Goal: Task Accomplishment & Management: Use online tool/utility

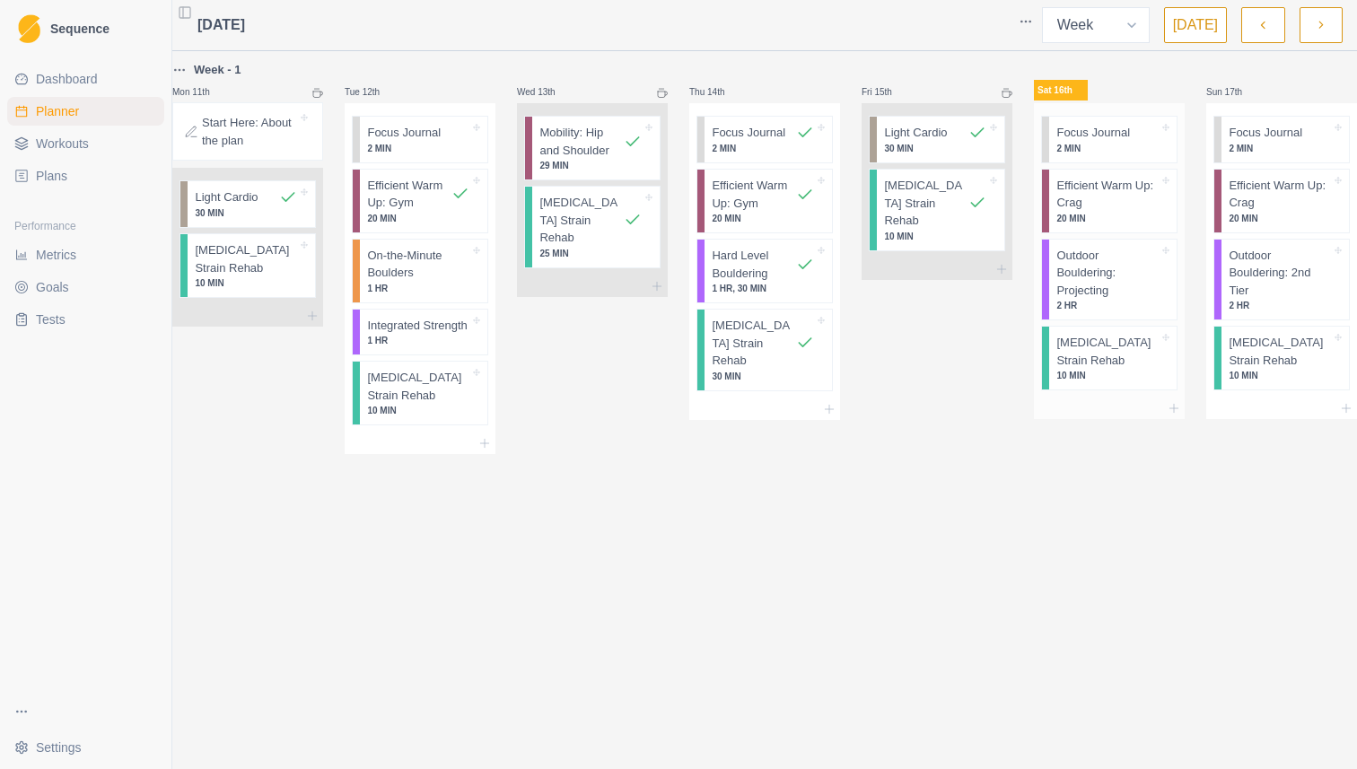
click at [1049, 130] on div "Focus Journal 2 MIN" at bounding box center [1112, 140] width 127 height 46
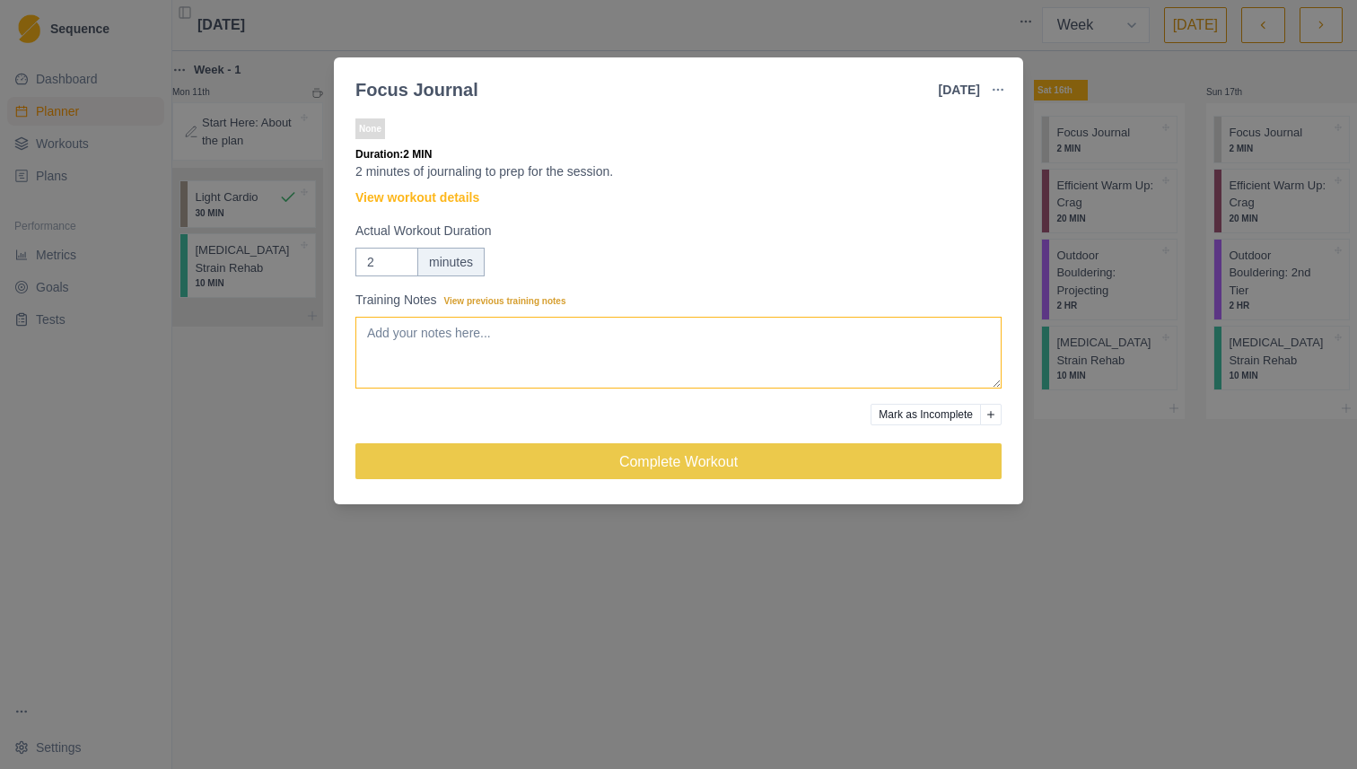
click at [502, 337] on textarea "Training Notes View previous training notes" at bounding box center [678, 353] width 646 height 72
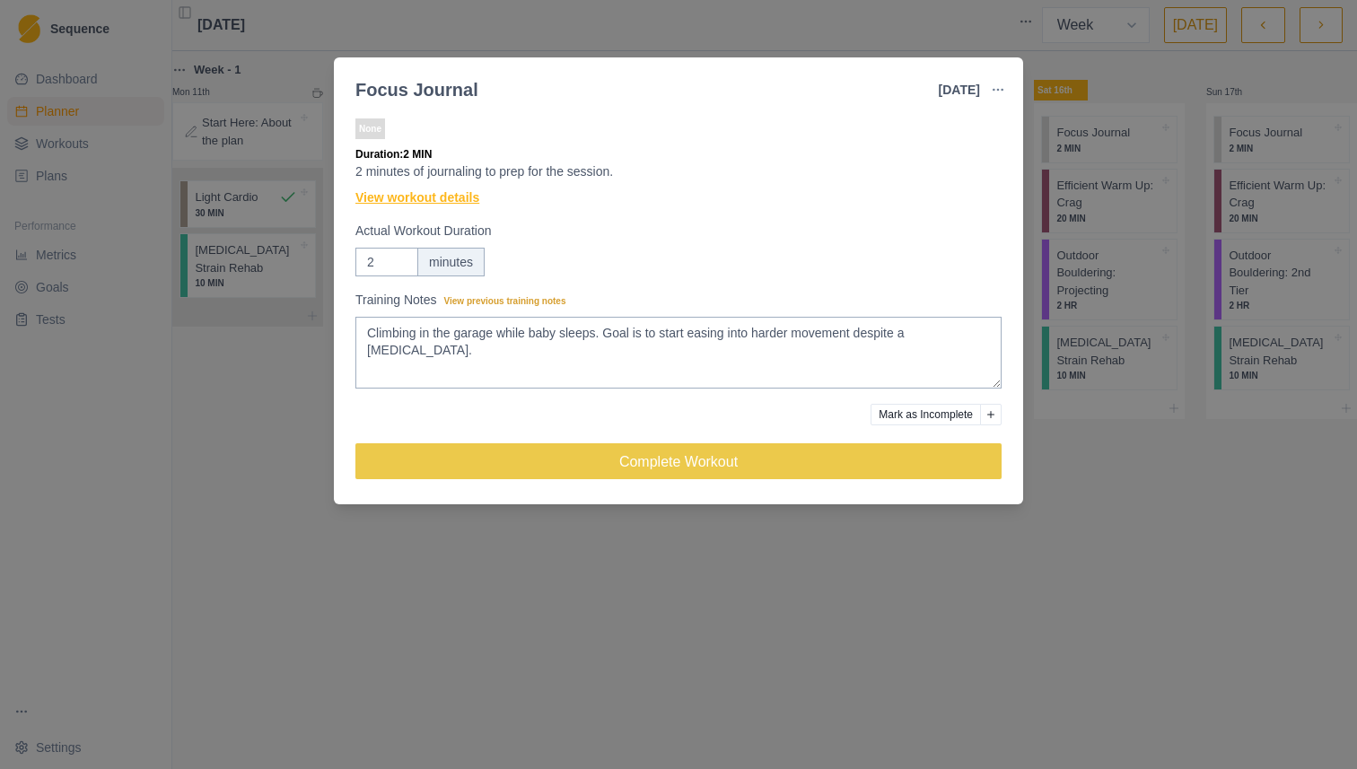
click at [441, 202] on link "View workout details" at bounding box center [417, 197] width 124 height 19
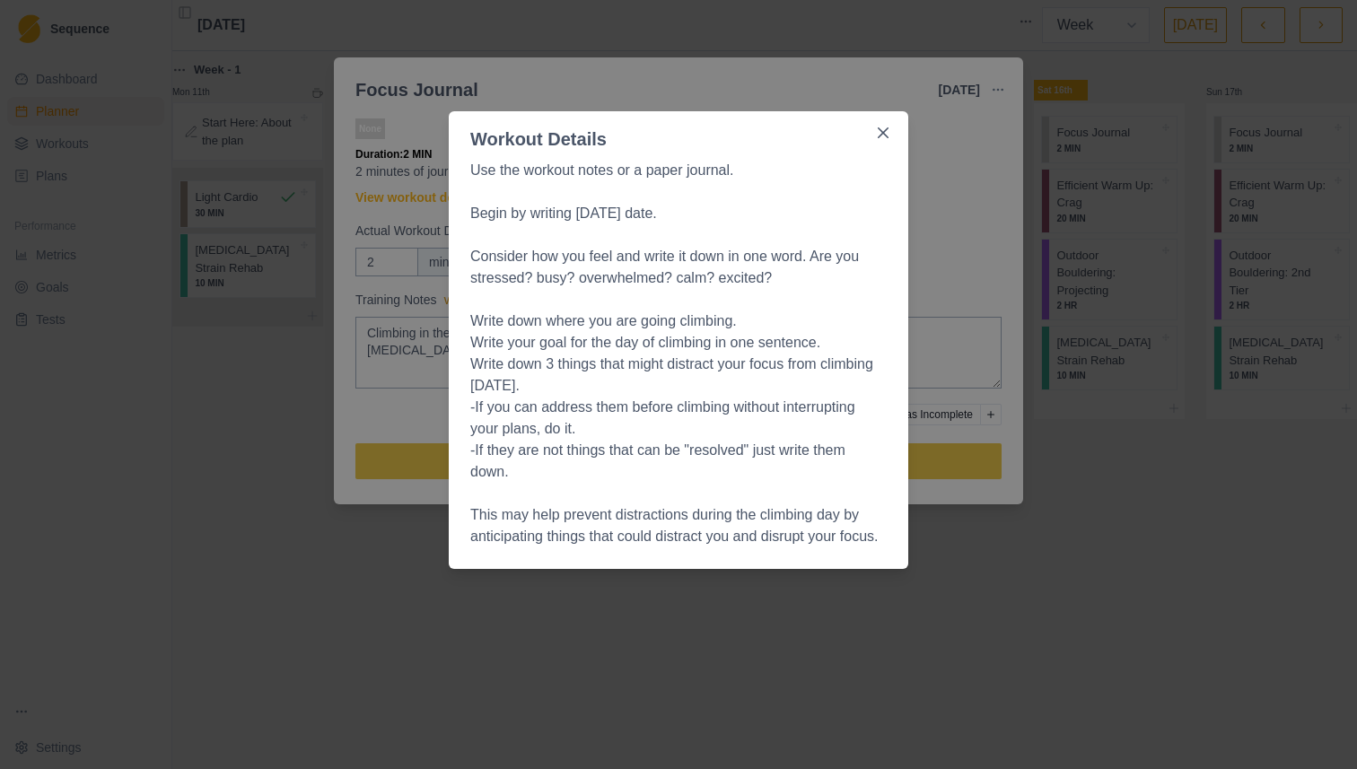
click at [943, 209] on div "Workout Details Use the workout notes or a paper journal. Begin by writing [DAT…" at bounding box center [678, 384] width 1357 height 769
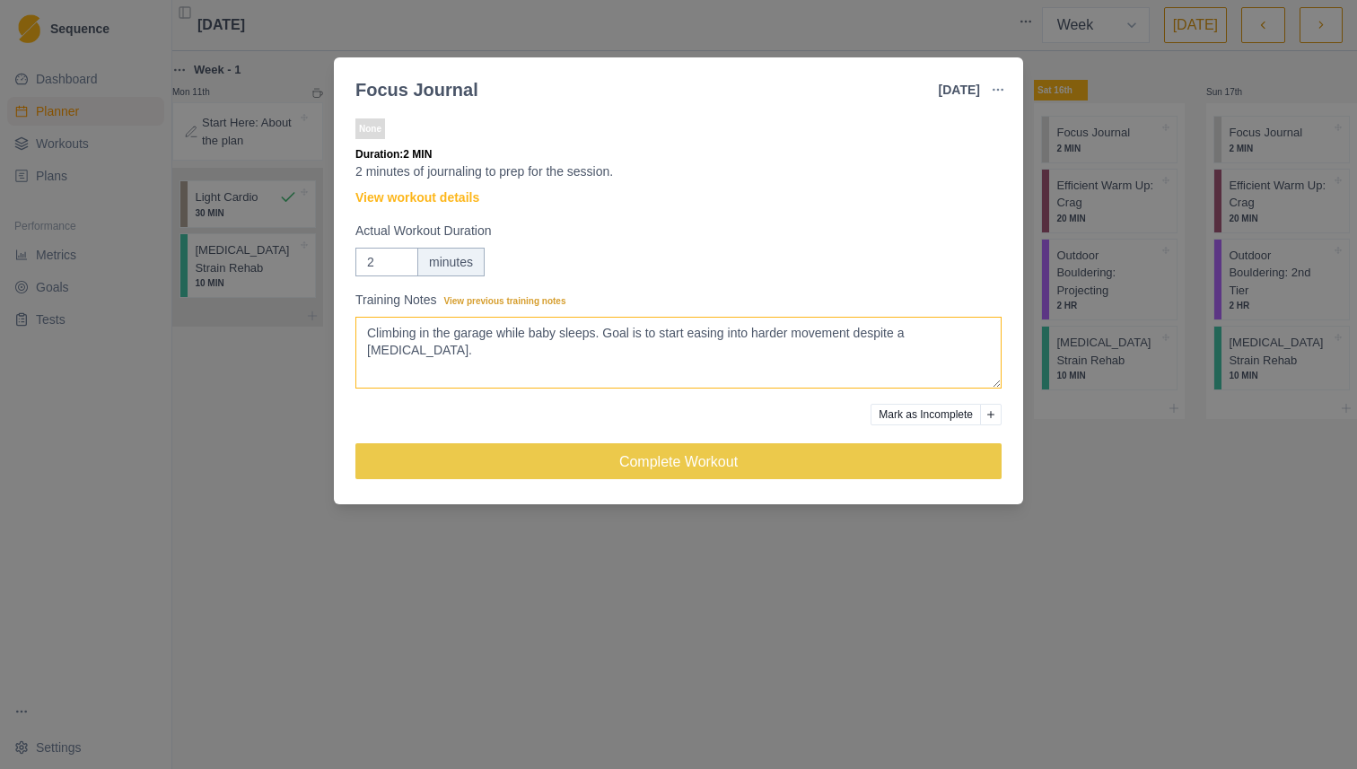
click at [632, 360] on textarea "Climbing in the garage while baby sleeps. Goal is to start easing into harder m…" at bounding box center [678, 353] width 646 height 72
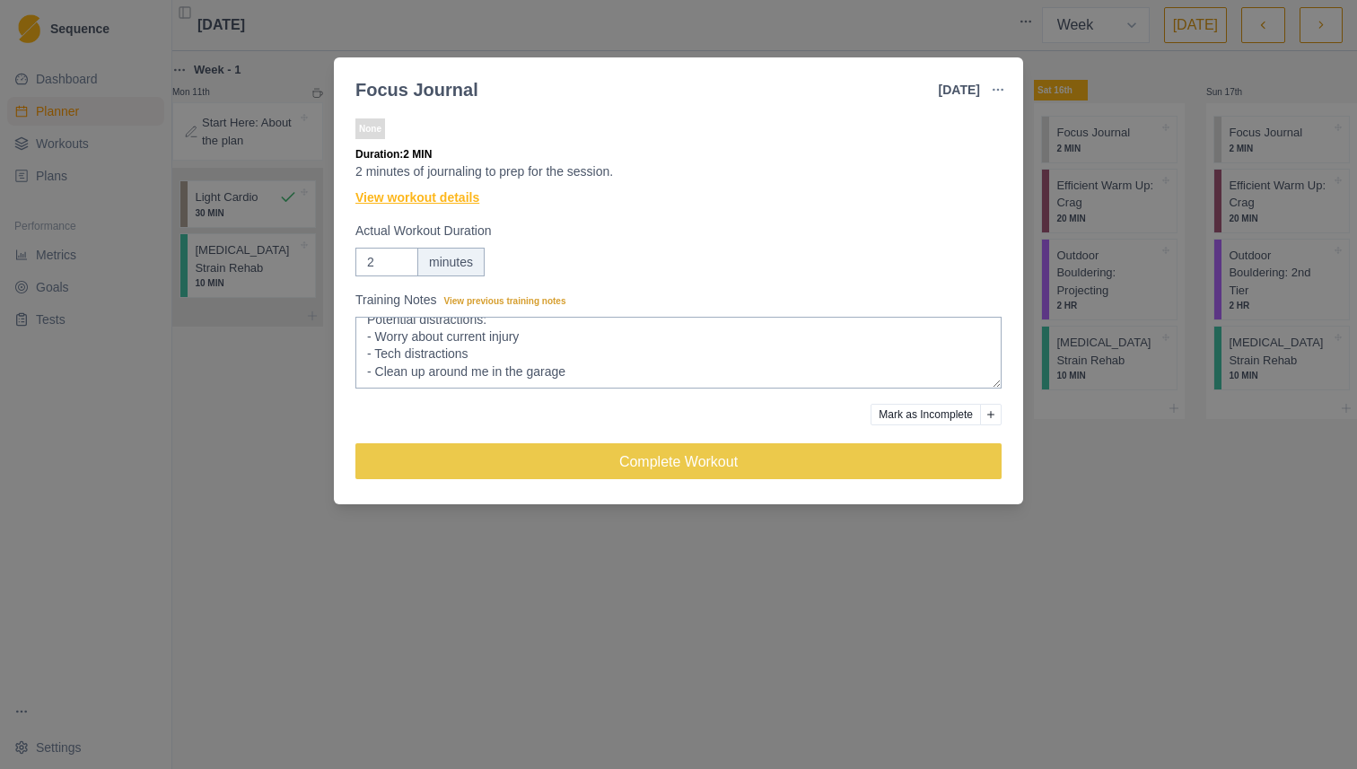
click at [472, 204] on link "View workout details" at bounding box center [417, 197] width 124 height 19
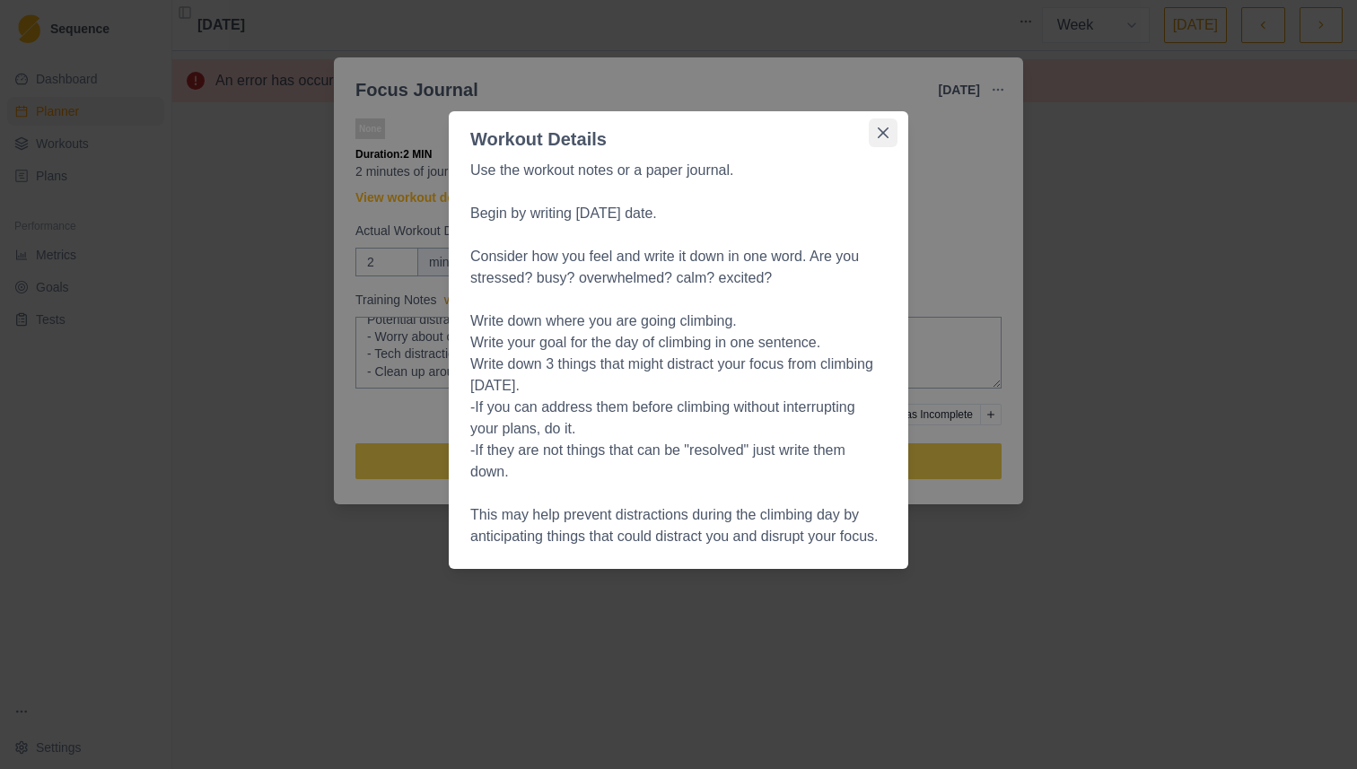
click at [886, 136] on icon "Close" at bounding box center [883, 132] width 11 height 11
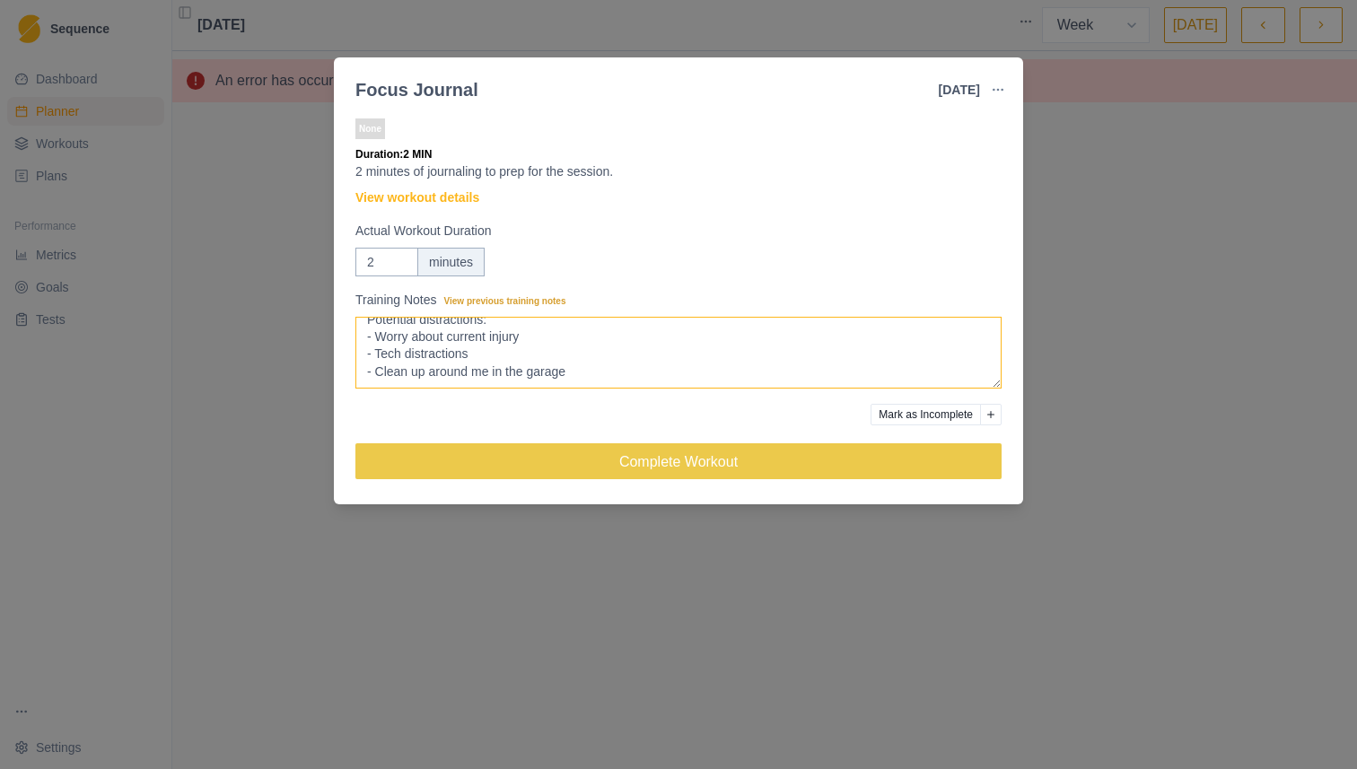
click at [685, 374] on textarea "Climbing in the garage while baby sleeps. Goal is to start easing into harder m…" at bounding box center [678, 353] width 646 height 72
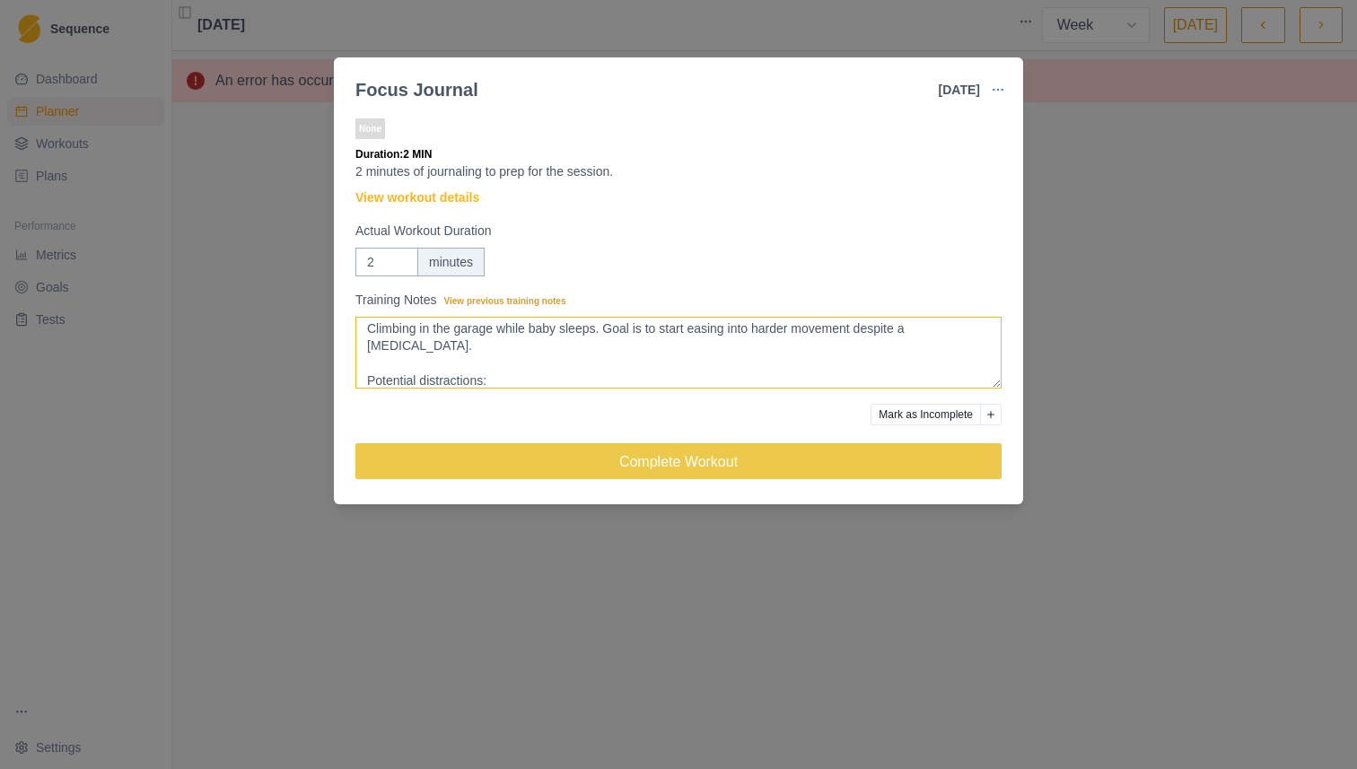
scroll to position [0, 0]
click at [637, 352] on textarea "Climbing in the garage while baby sleeps. Goal is to start easing into harder m…" at bounding box center [678, 353] width 646 height 72
click at [610, 364] on textarea "Climbing in the garage while baby sleeps. Goal is to start easing into harder m…" at bounding box center [678, 353] width 646 height 72
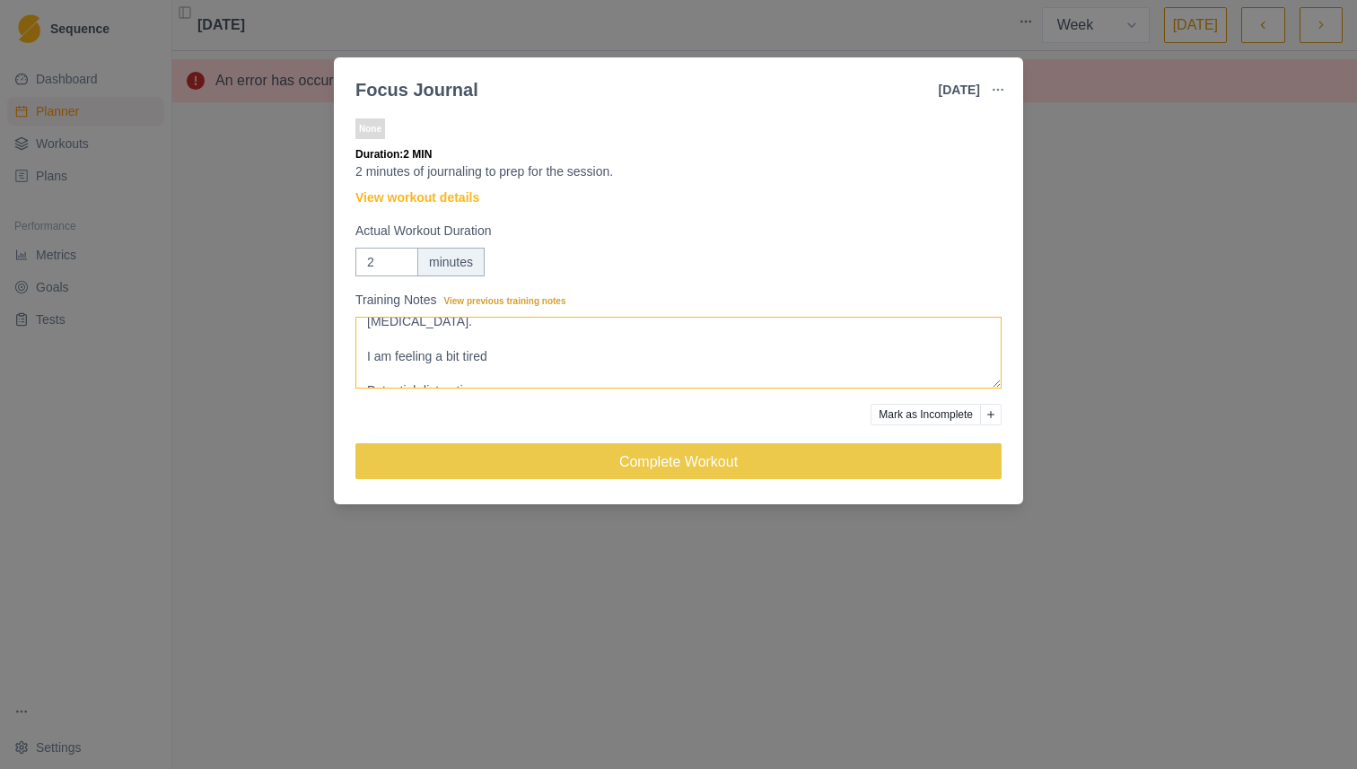
scroll to position [37, 0]
click at [608, 357] on textarea "Climbing in the garage while baby sleeps. Goal is to start easing into harder m…" at bounding box center [678, 353] width 646 height 72
click at [608, 351] on textarea "Climbing in the garage while baby sleeps. Goal is to start easing into harder m…" at bounding box center [678, 353] width 646 height 72
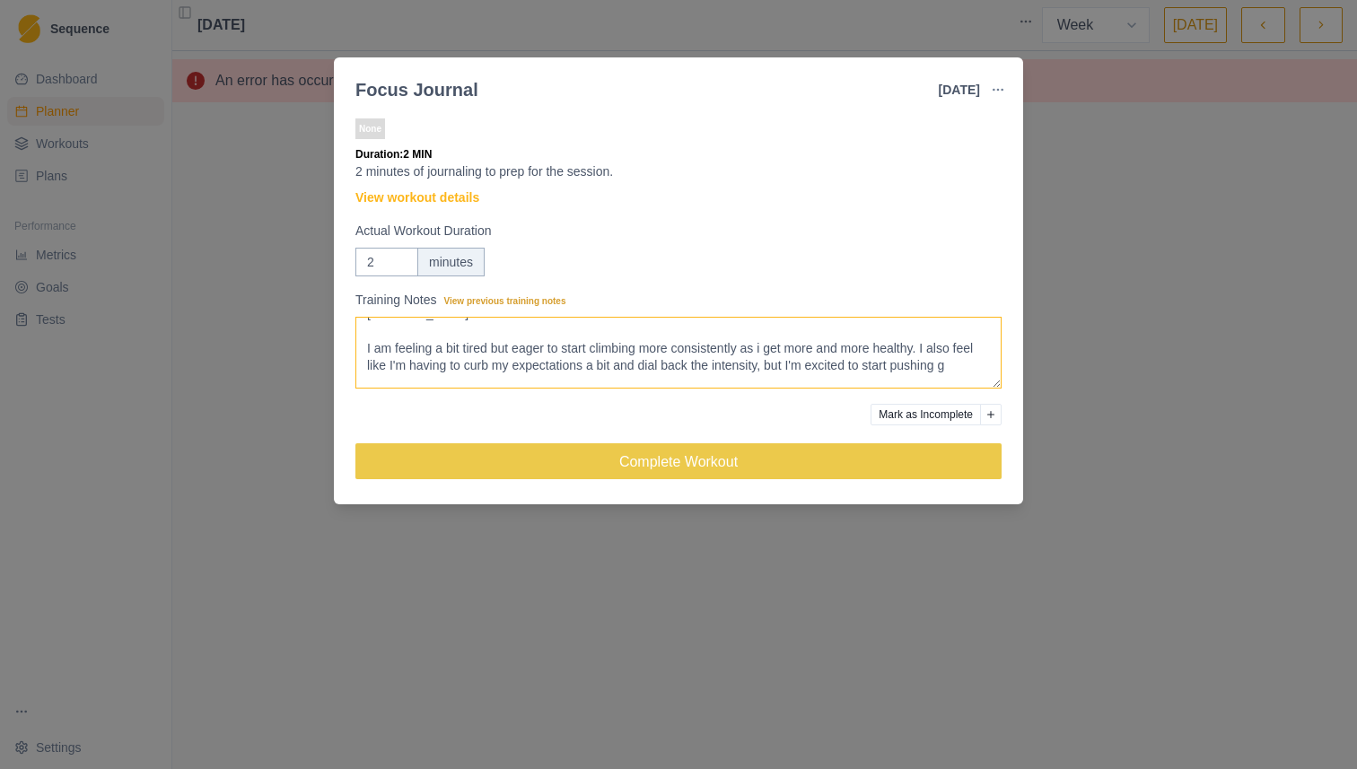
scroll to position [39, 0]
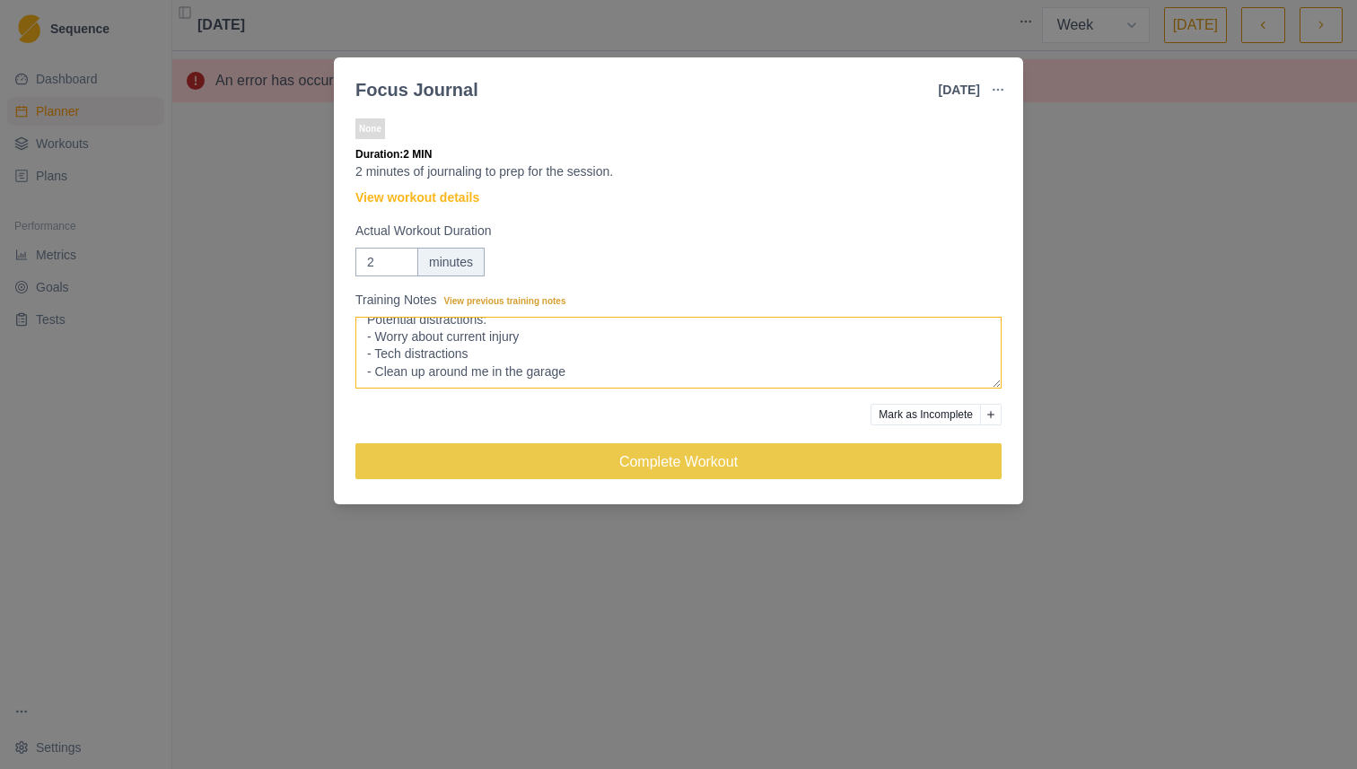
click at [589, 347] on textarea "Climbing in the garage while baby sleeps. Goal is to start easing into harder m…" at bounding box center [678, 353] width 646 height 72
type textarea "Climbing in the garage while baby sleeps. Goal is to start easing into harder m…"
click at [460, 196] on link "View workout details" at bounding box center [417, 197] width 124 height 19
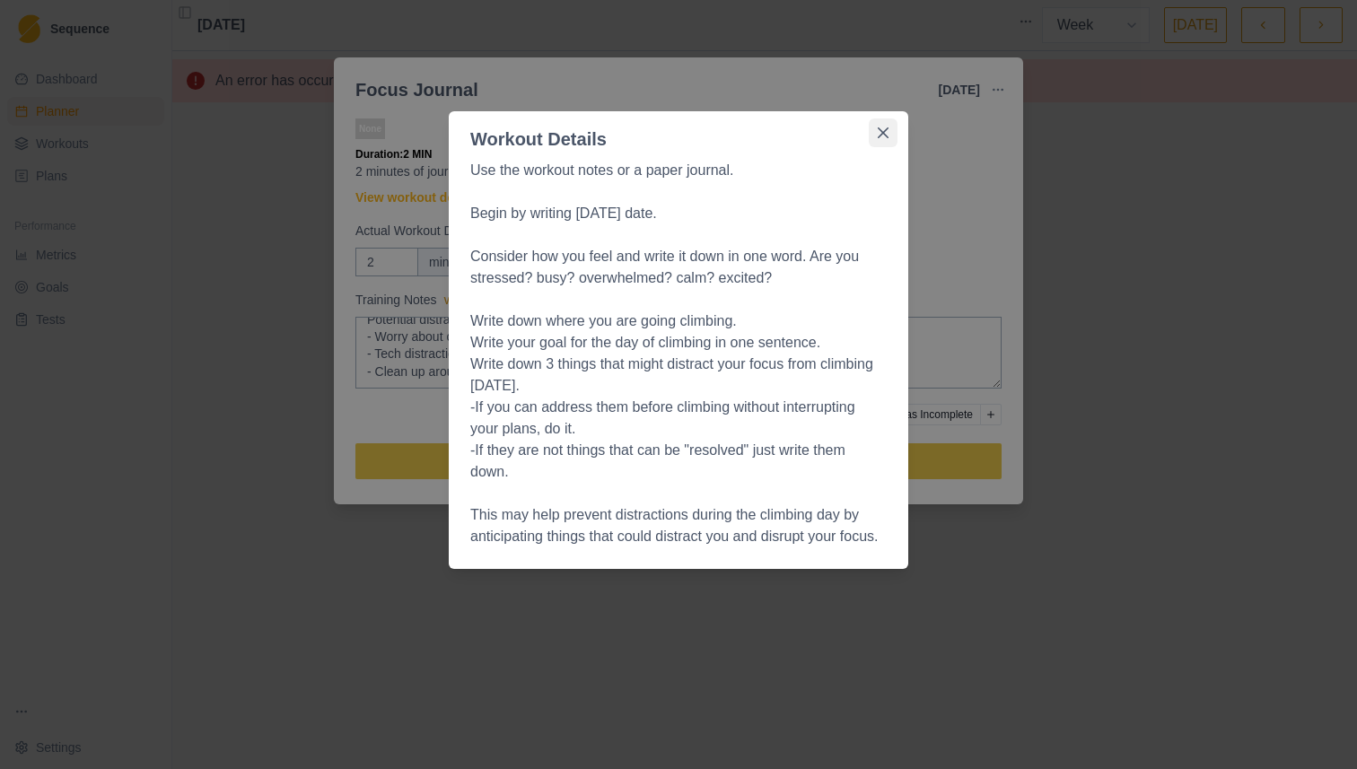
click at [878, 125] on button "Close" at bounding box center [883, 132] width 29 height 29
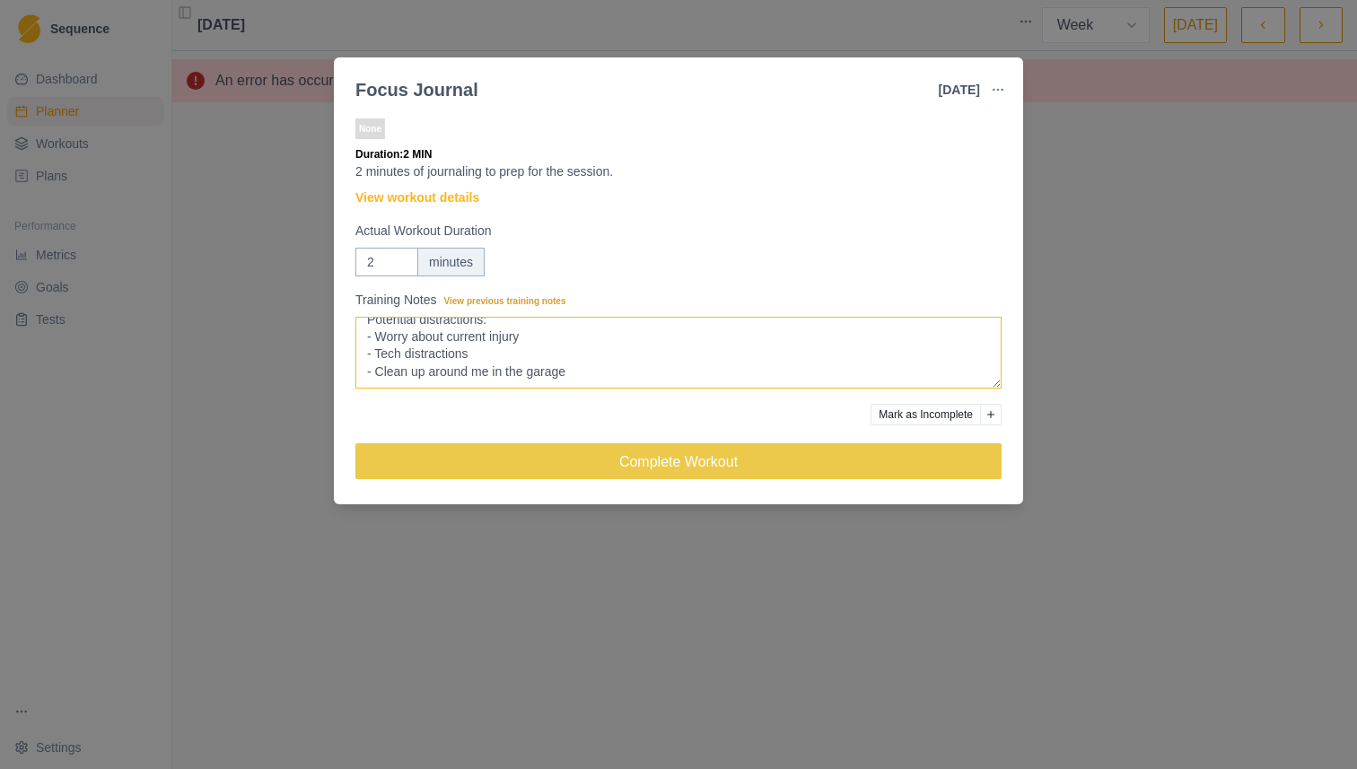
click at [668, 365] on textarea "Climbing in the garage while baby sleeps. Goal is to start easing into harder m…" at bounding box center [678, 353] width 646 height 72
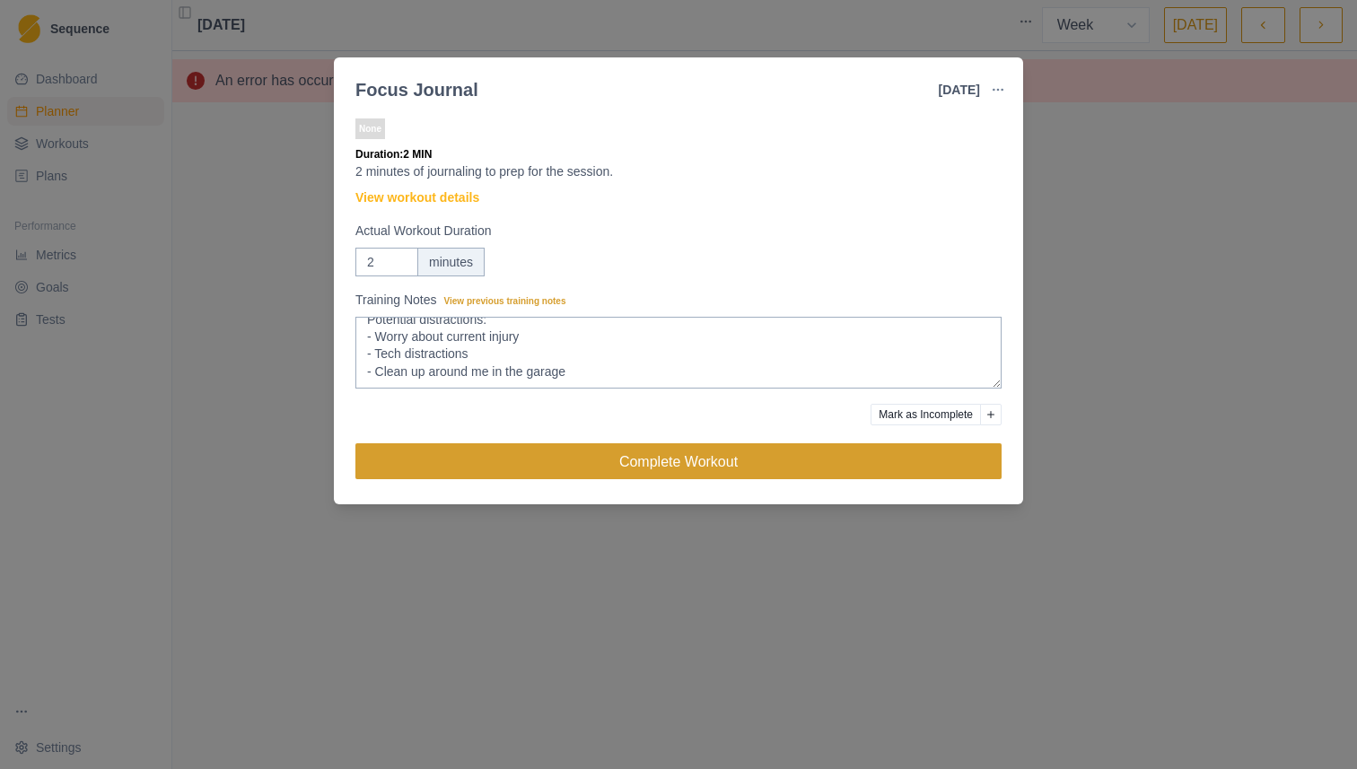
click at [655, 459] on button "Complete Workout" at bounding box center [678, 461] width 646 height 36
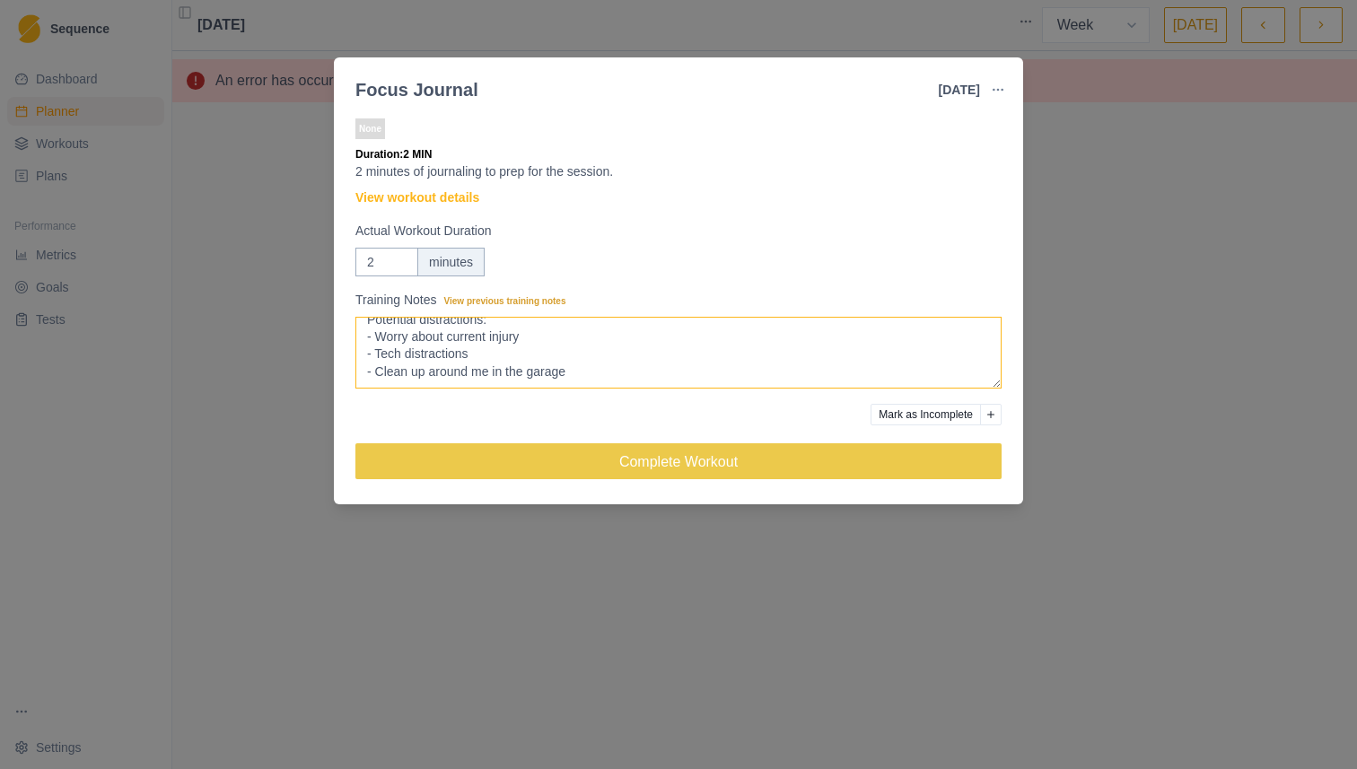
click at [670, 386] on textarea "Climbing in the garage while baby sleeps. Goal is to start easing into harder m…" at bounding box center [678, 353] width 646 height 72
click at [671, 376] on textarea "Climbing in the garage while baby sleeps. Goal is to start easing into harder m…" at bounding box center [678, 353] width 646 height 72
click at [674, 440] on div "None Duration: 2 MIN 2 minutes of journaling to prep for the session. View work…" at bounding box center [678, 306] width 646 height 382
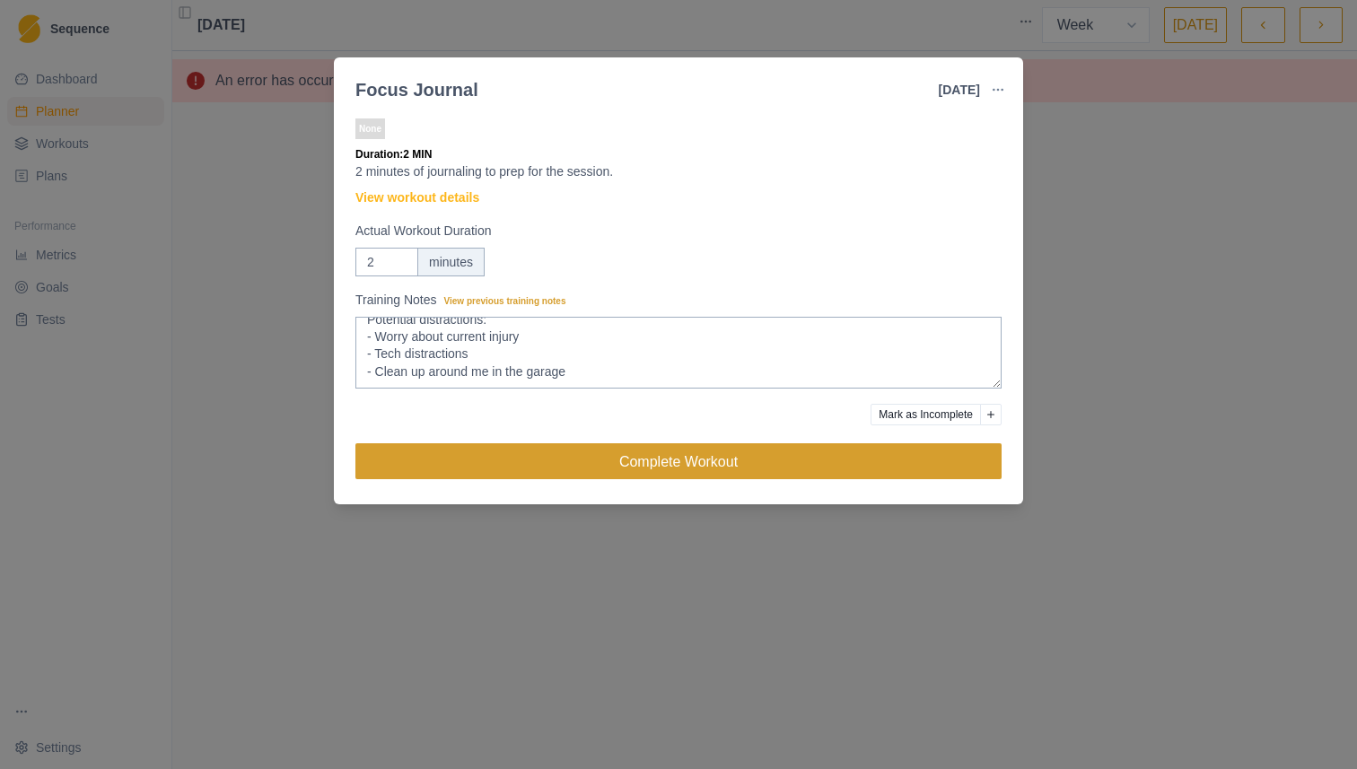
click at [673, 450] on button "Complete Workout" at bounding box center [678, 461] width 646 height 36
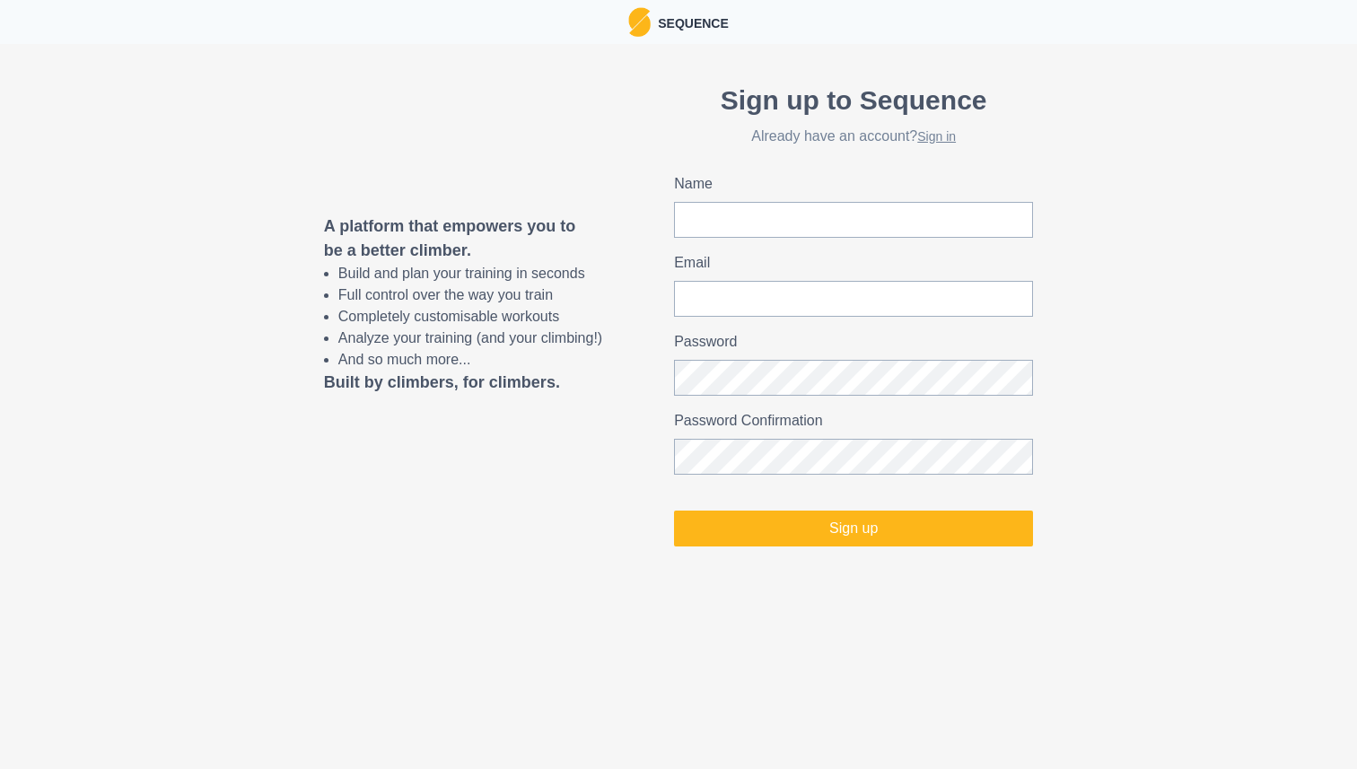
click at [957, 122] on div "Sign up to Sequence Already have an account? Sign in" at bounding box center [853, 112] width 359 height 65
click at [954, 127] on div "Sign up to Sequence Already have an account? Sign in" at bounding box center [853, 112] width 359 height 65
click at [949, 129] on h2 "Already have an account? Sign in" at bounding box center [853, 135] width 359 height 17
click at [944, 134] on link "Sign in" at bounding box center [936, 136] width 39 height 14
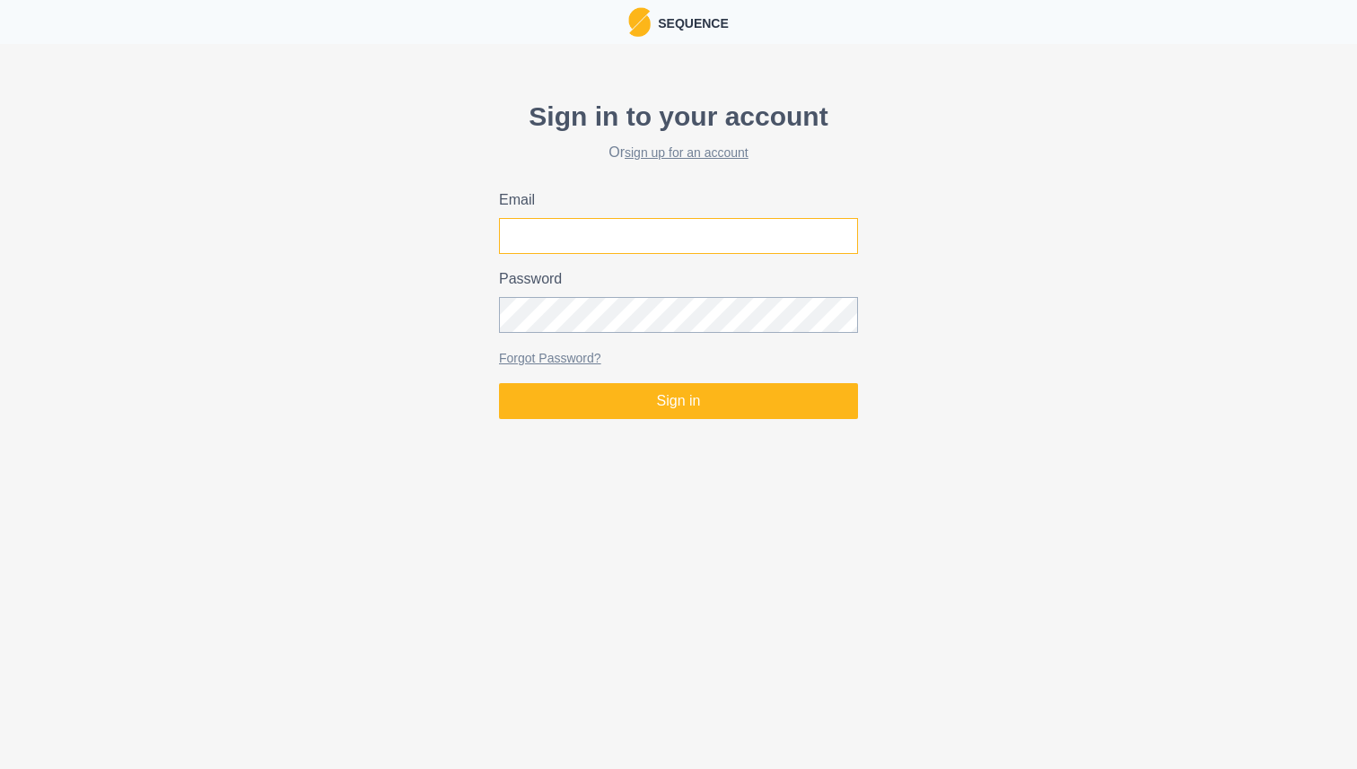
click at [655, 238] on input "Email" at bounding box center [678, 236] width 359 height 36
click at [0, 426] on com-1password-button at bounding box center [0, 426] width 0 height 0
type input "[PERSON_NAME][EMAIL_ADDRESS][DOMAIN_NAME]"
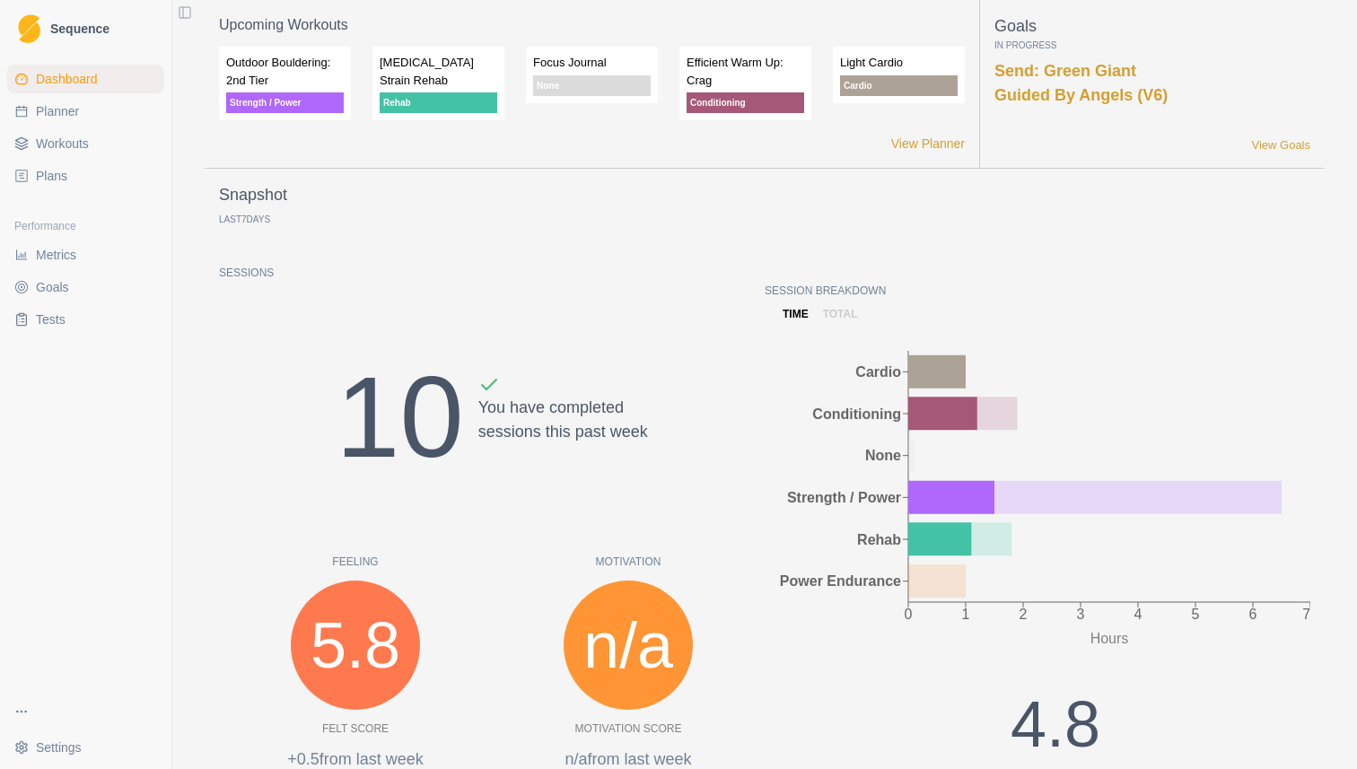
click at [90, 118] on link "Planner" at bounding box center [85, 111] width 157 height 29
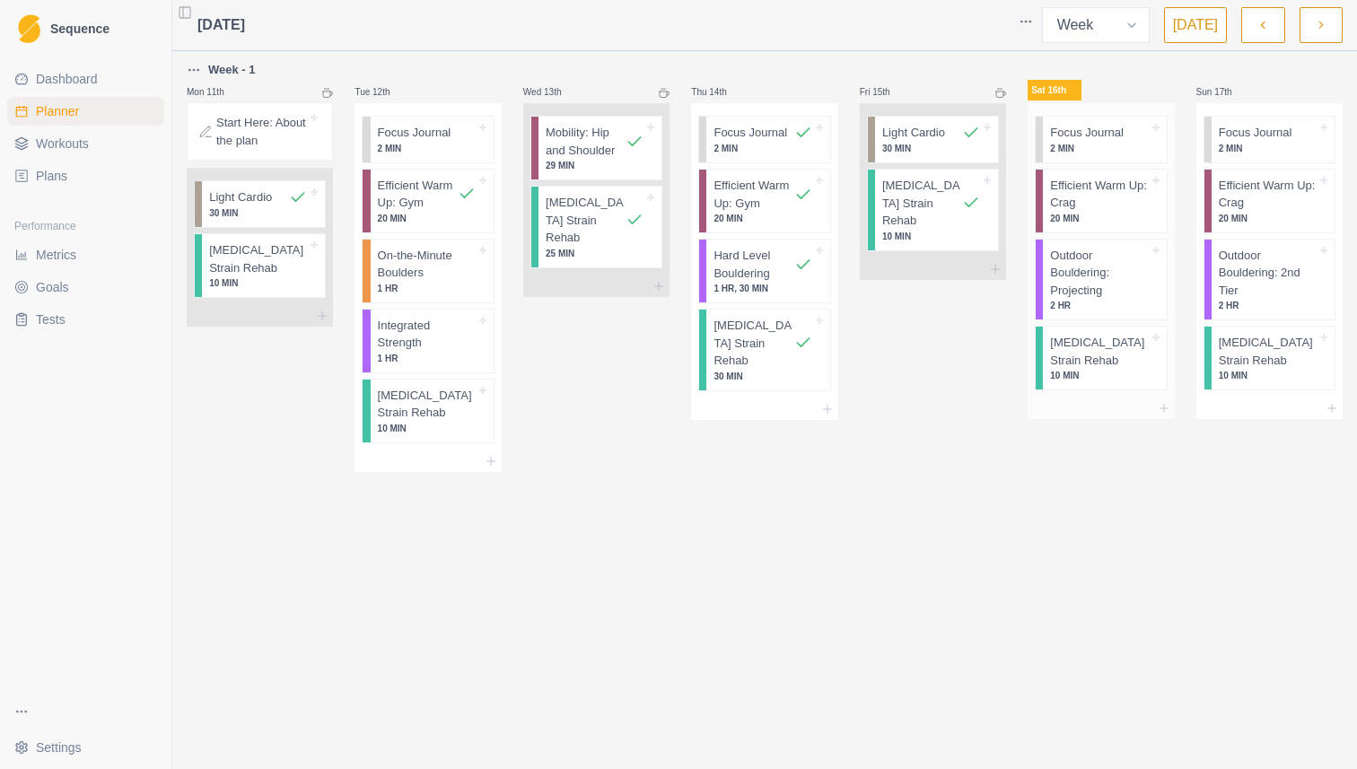
click at [1114, 148] on p "2 MIN" at bounding box center [1099, 148] width 98 height 13
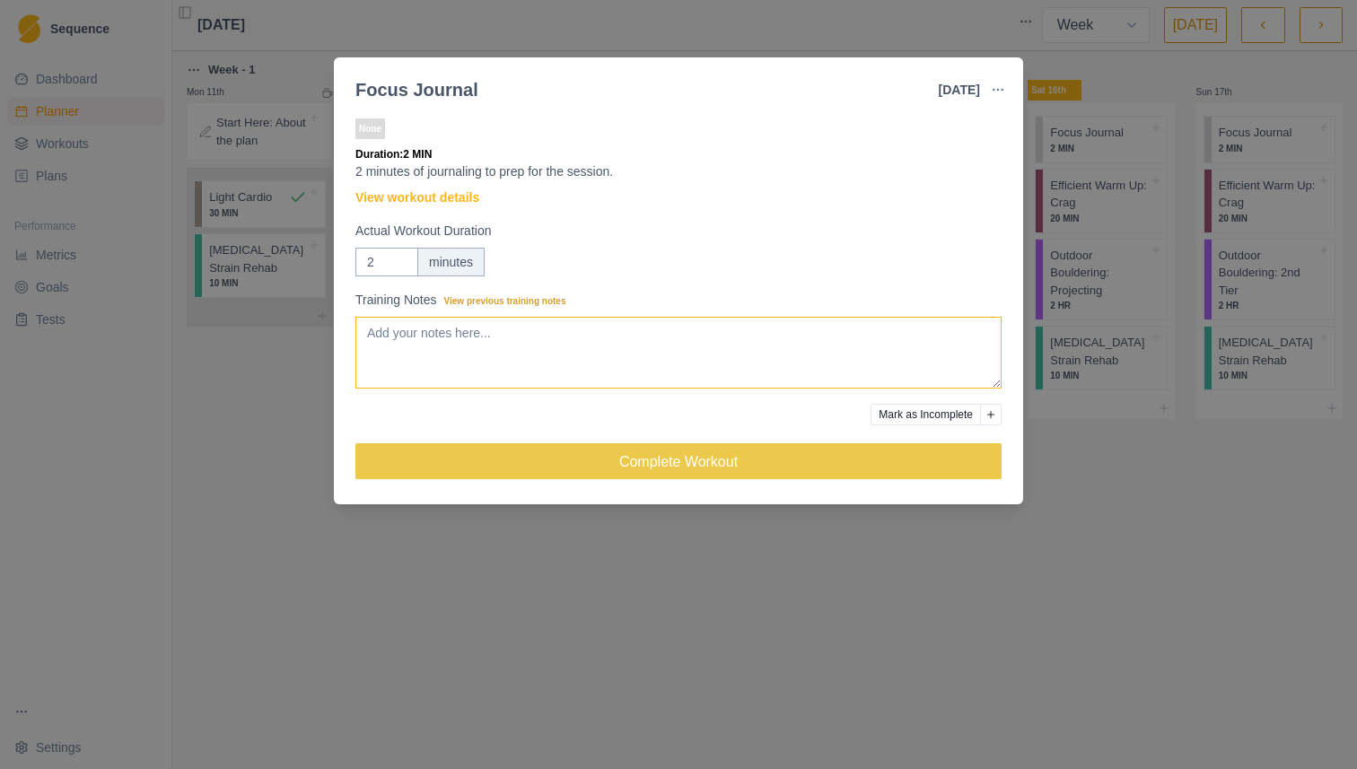
click at [575, 320] on textarea "Training Notes View previous training notes" at bounding box center [678, 353] width 646 height 72
paste textarea "Climbing in the garage while baby sleeps. Goal is to start easing into harder m…"
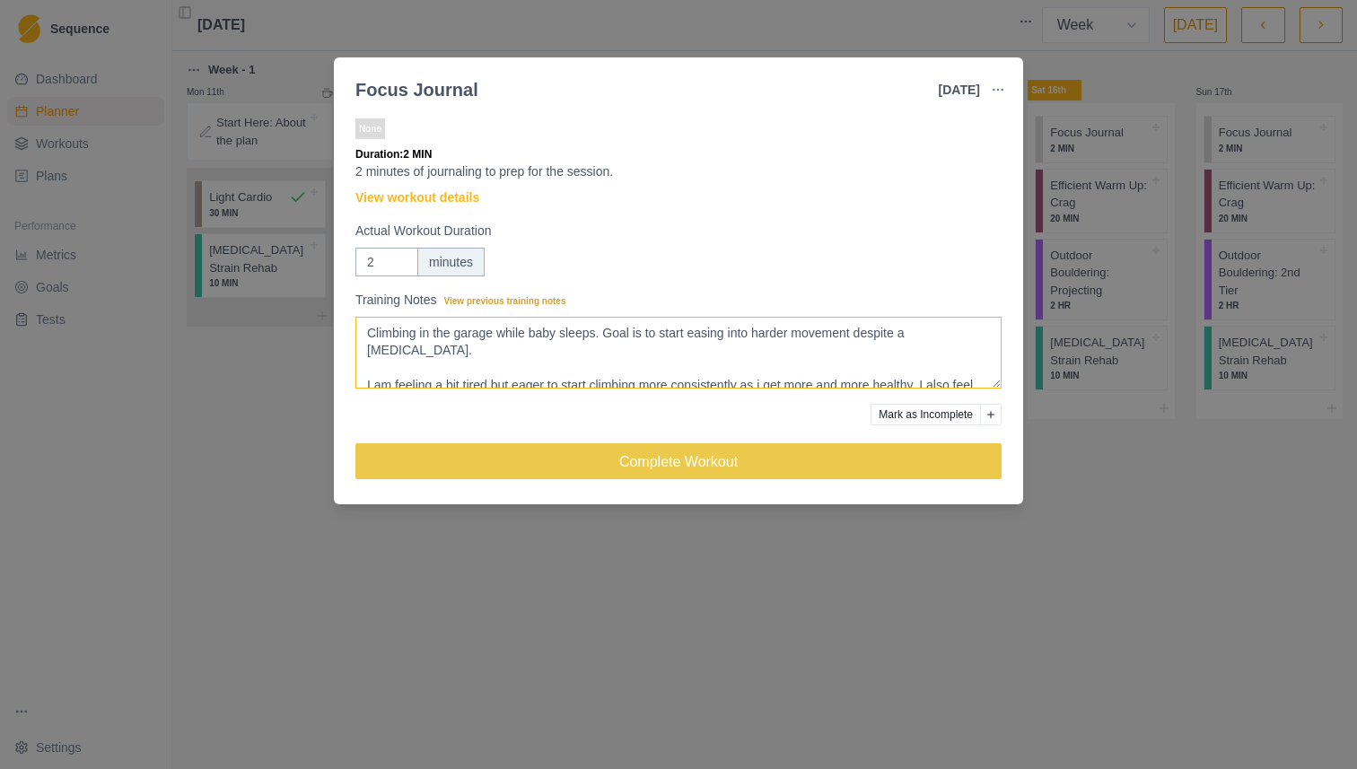
scroll to position [160, 0]
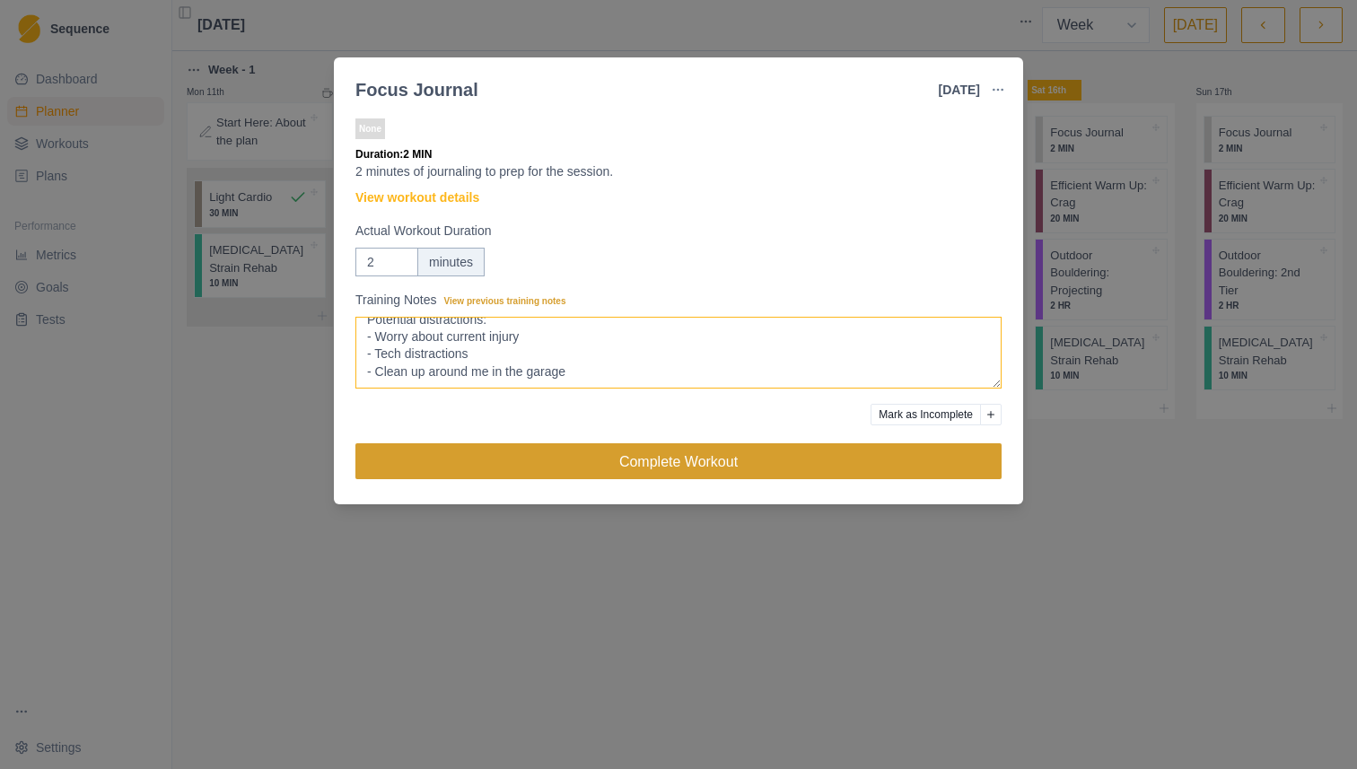
type textarea "Climbing in the garage while baby sleeps. Goal is to start easing into harder m…"
click at [593, 457] on button "Complete Workout" at bounding box center [678, 461] width 646 height 36
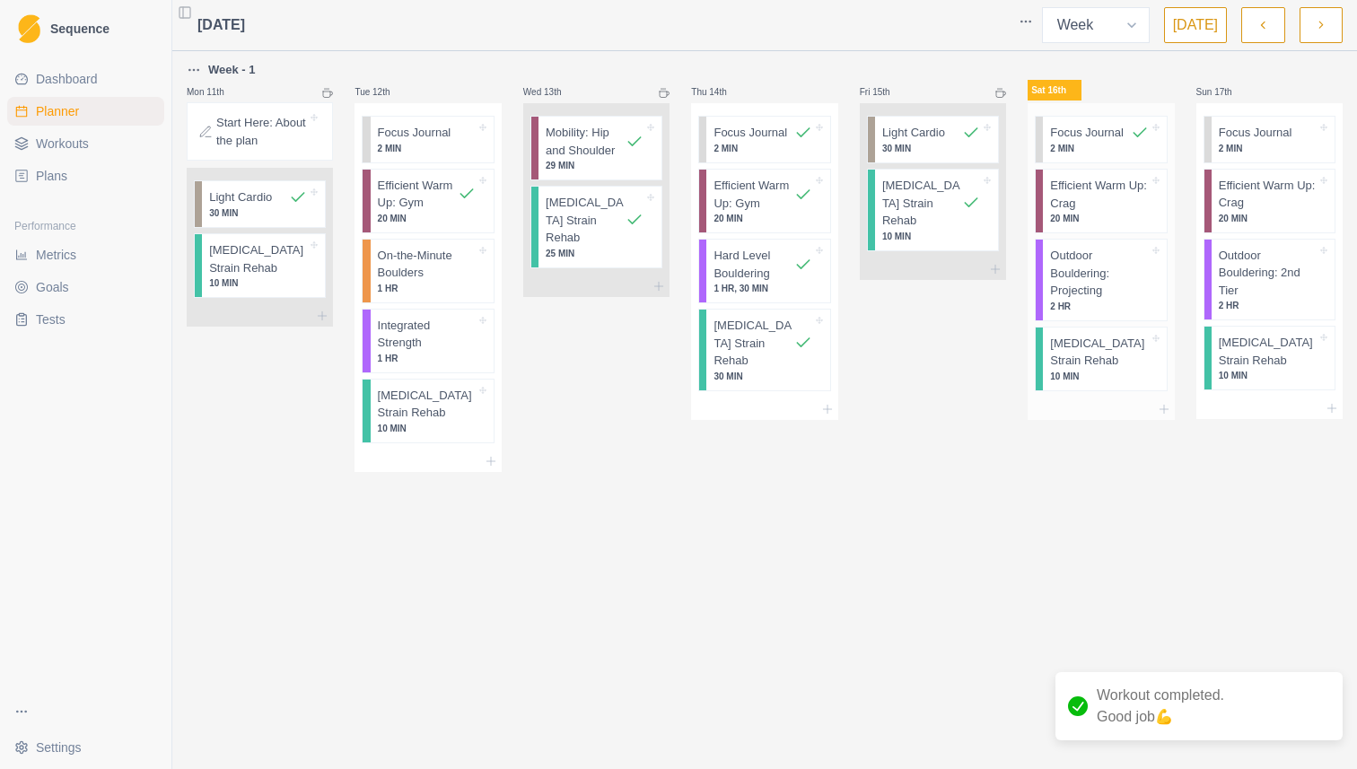
click at [1103, 197] on p "Efficient Warm Up: Crag" at bounding box center [1099, 194] width 98 height 35
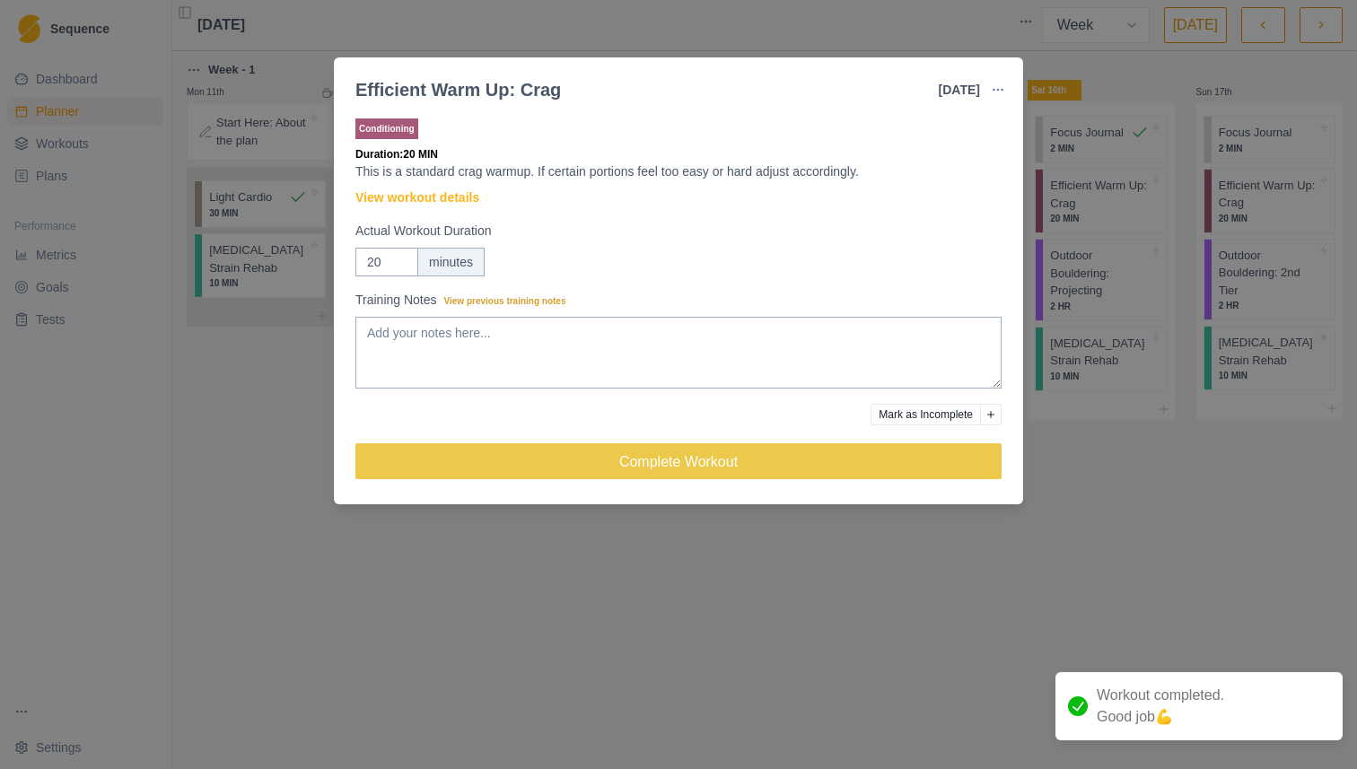
click at [454, 186] on div "Conditioning Duration: 20 MIN This is a standard crag warmup. If certain portio…" at bounding box center [678, 306] width 646 height 382
click at [449, 200] on link "View workout details" at bounding box center [417, 197] width 124 height 19
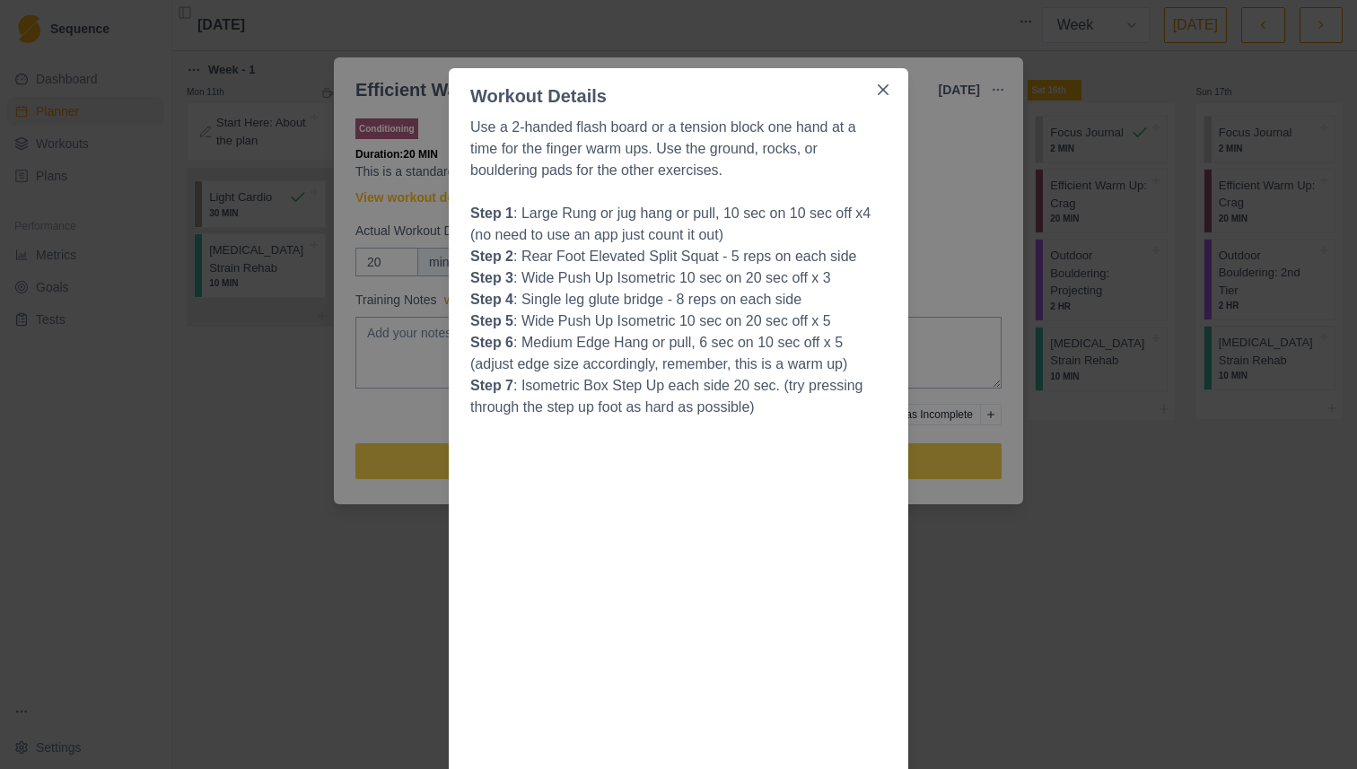
scroll to position [53, 0]
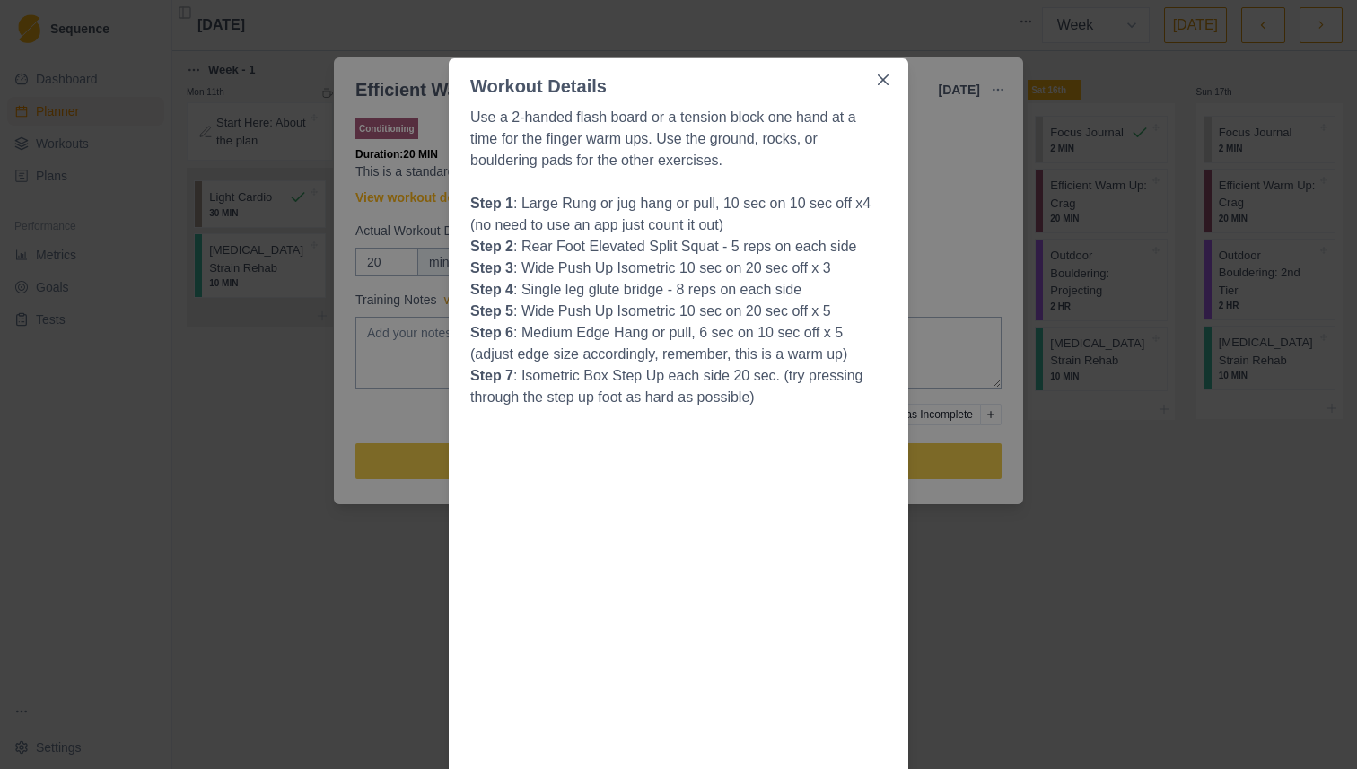
click at [1007, 243] on div "Workout Details Use a 2-handed flash board or a tension block one hand at a tim…" at bounding box center [678, 384] width 1357 height 769
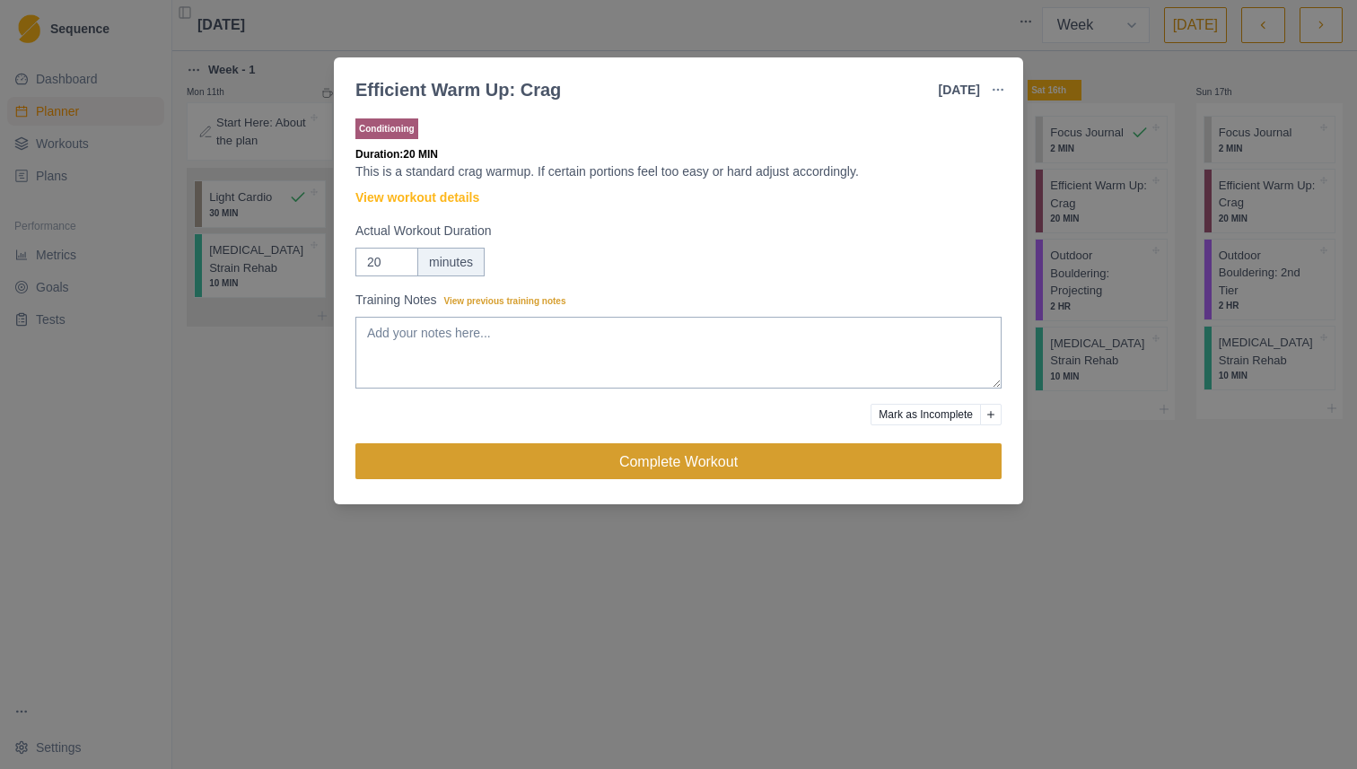
click at [684, 468] on button "Complete Workout" at bounding box center [678, 461] width 646 height 36
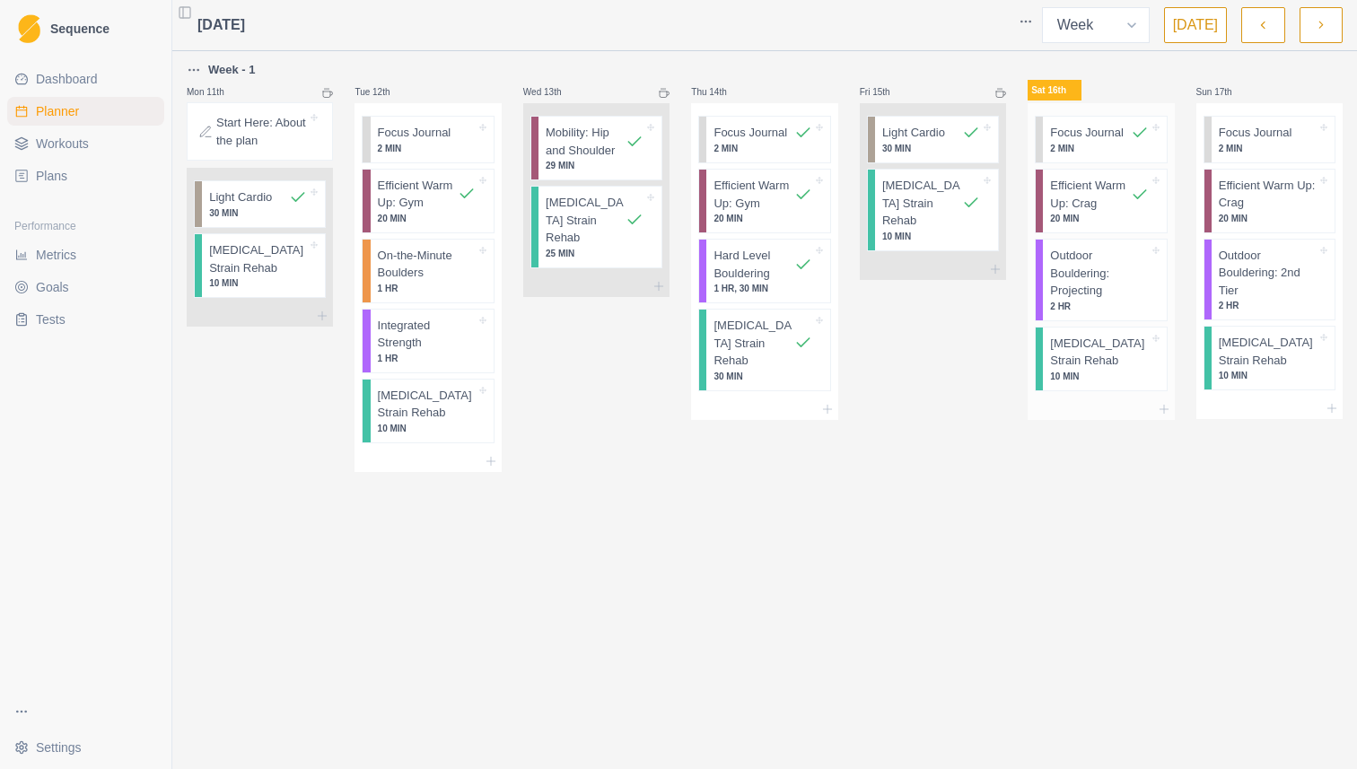
click at [1070, 293] on p "Outdoor Bouldering: Projecting" at bounding box center [1099, 273] width 98 height 53
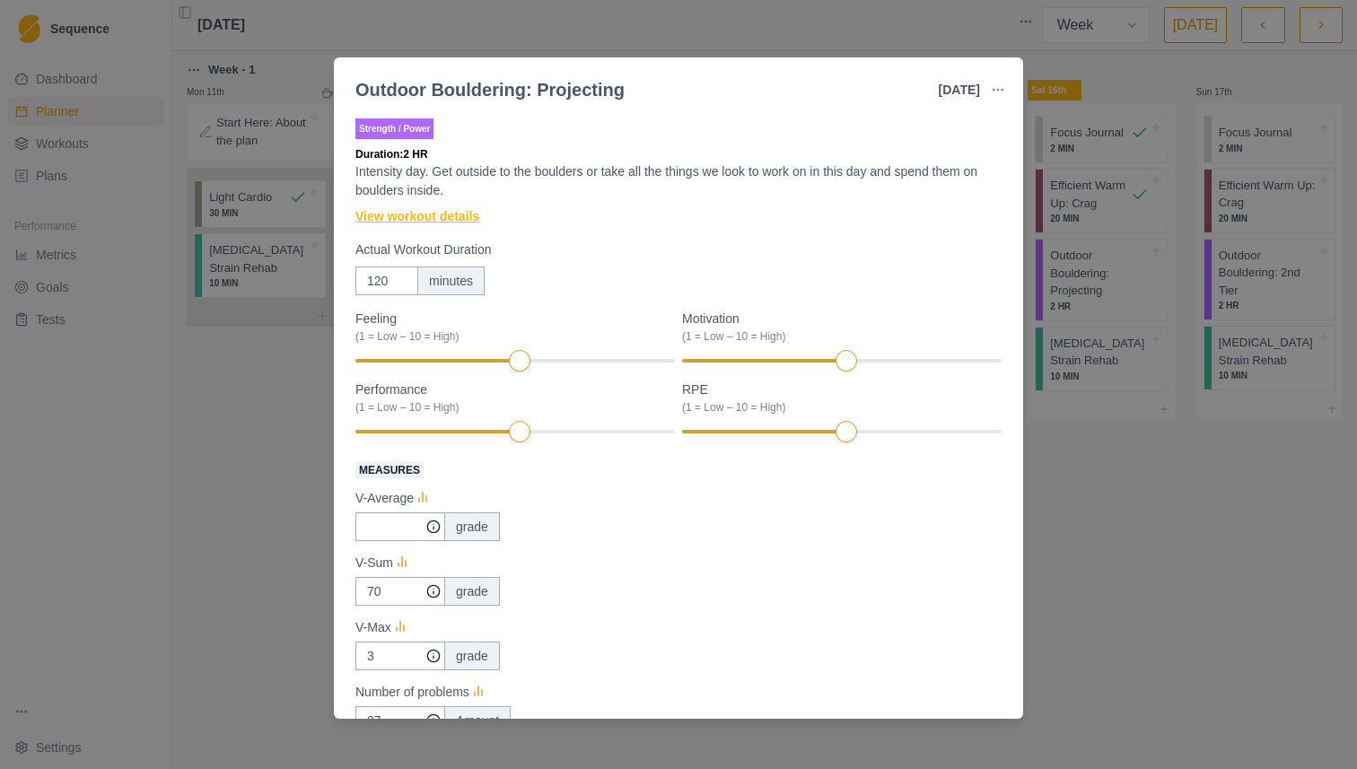
click at [462, 218] on link "View workout details" at bounding box center [417, 216] width 124 height 19
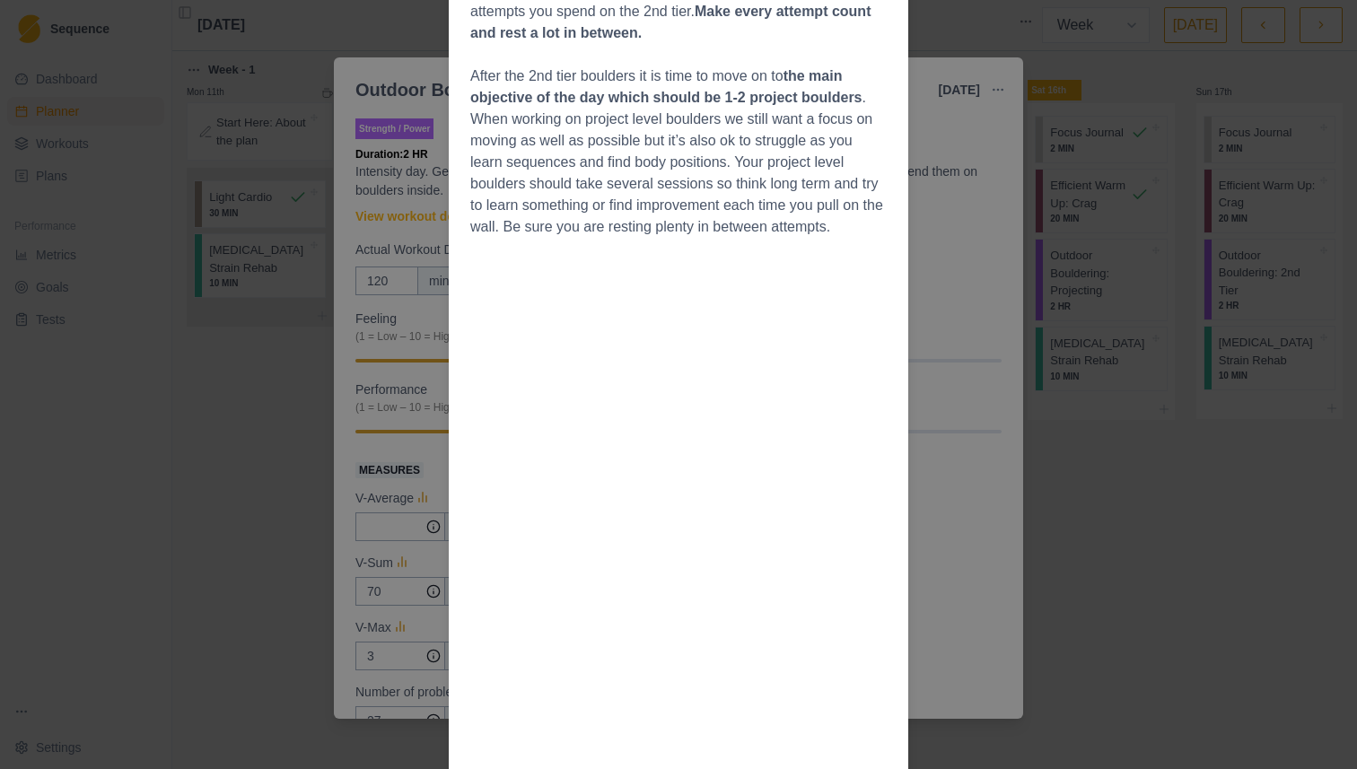
scroll to position [524, 0]
